Goal: Check status: Check status

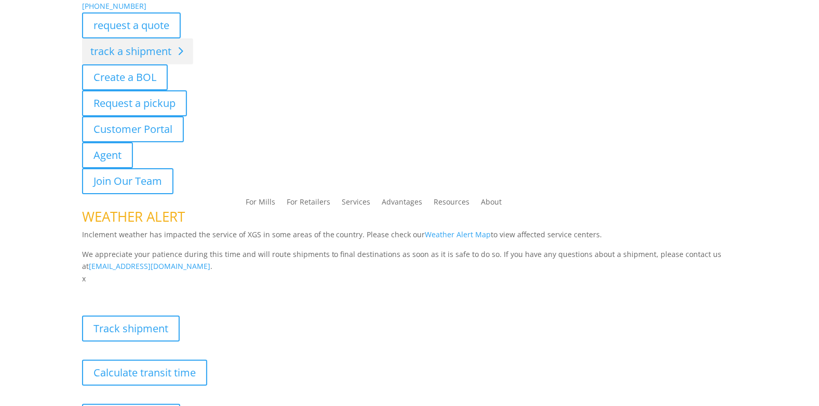
click at [122, 46] on link "track a shipment" at bounding box center [137, 51] width 111 height 26
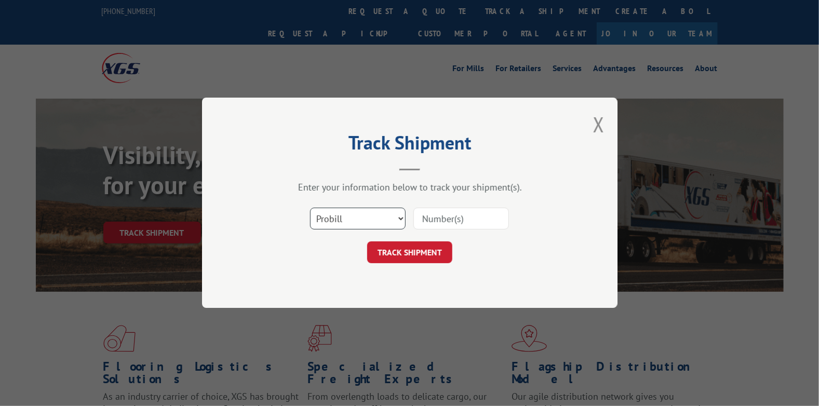
click at [357, 220] on select "Select category... Probill BOL PO" at bounding box center [358, 219] width 96 height 22
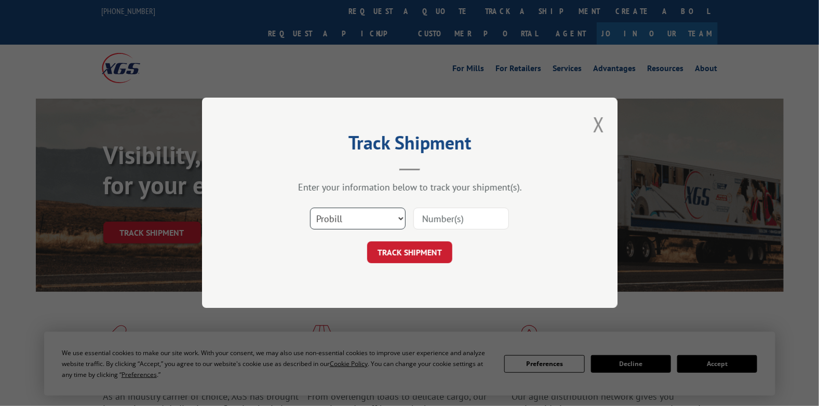
select select "bol"
click at [310, 208] on select "Select category... Probill BOL PO" at bounding box center [358, 219] width 96 height 22
click at [456, 220] on input at bounding box center [461, 219] width 96 height 22
paste input "7047760"
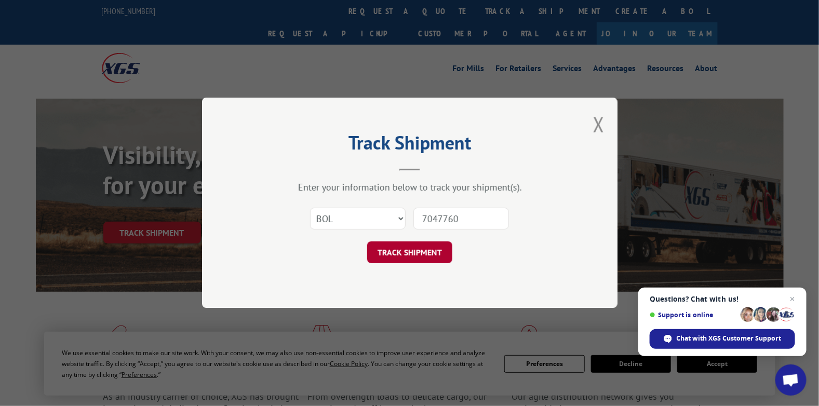
type input "7047760"
click at [427, 252] on button "TRACK SHIPMENT" at bounding box center [409, 253] width 85 height 22
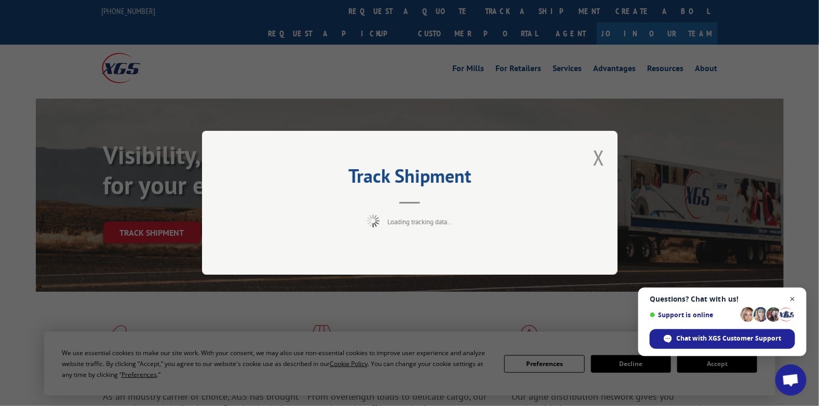
click at [790, 301] on span "Close chat" at bounding box center [792, 299] width 13 height 13
